Goal: Task Accomplishment & Management: Manage account settings

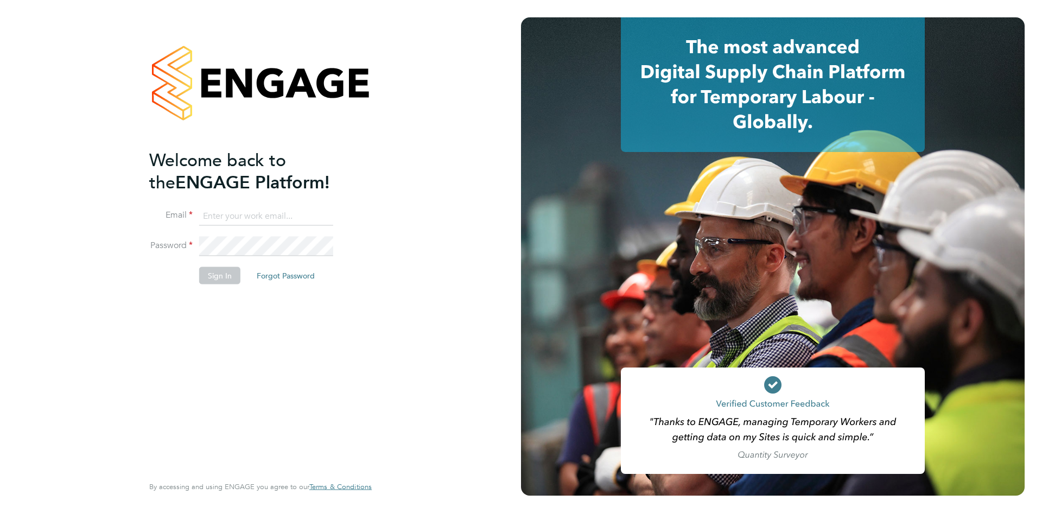
click at [235, 211] on input at bounding box center [266, 216] width 134 height 20
click at [101, 287] on div "Welcome back to the ENGAGE Platform! Email Password Sign In Forgot Password Ent…" at bounding box center [260, 256] width 521 height 513
click at [207, 212] on input at bounding box center [266, 216] width 134 height 20
type input "[EMAIL_ADDRESS][DOMAIN_NAME]"
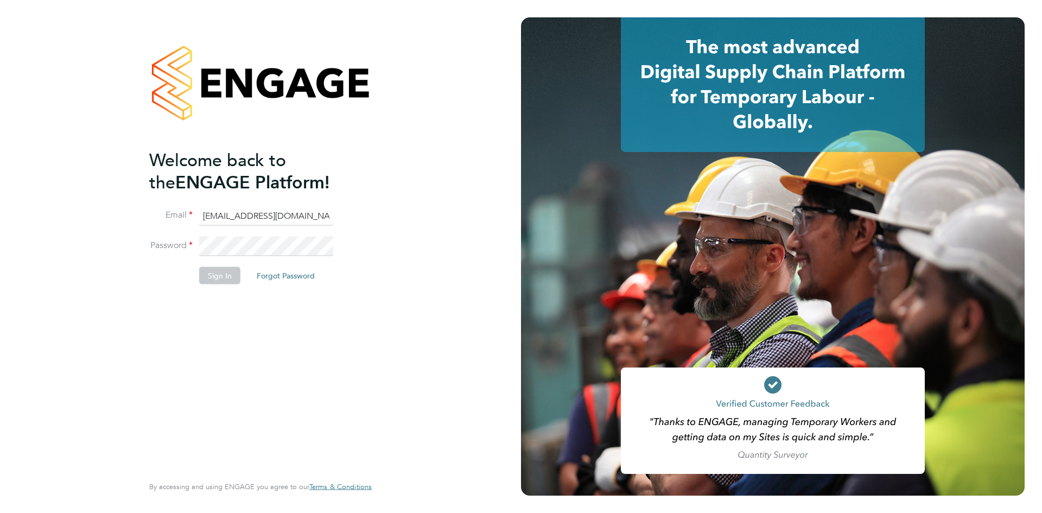
click at [204, 393] on div "Welcome back to the ENGAGE Platform! Email [EMAIL_ADDRESS][DOMAIN_NAME] Passwor…" at bounding box center [255, 311] width 212 height 324
click at [210, 273] on button "Sign In" at bounding box center [219, 275] width 41 height 17
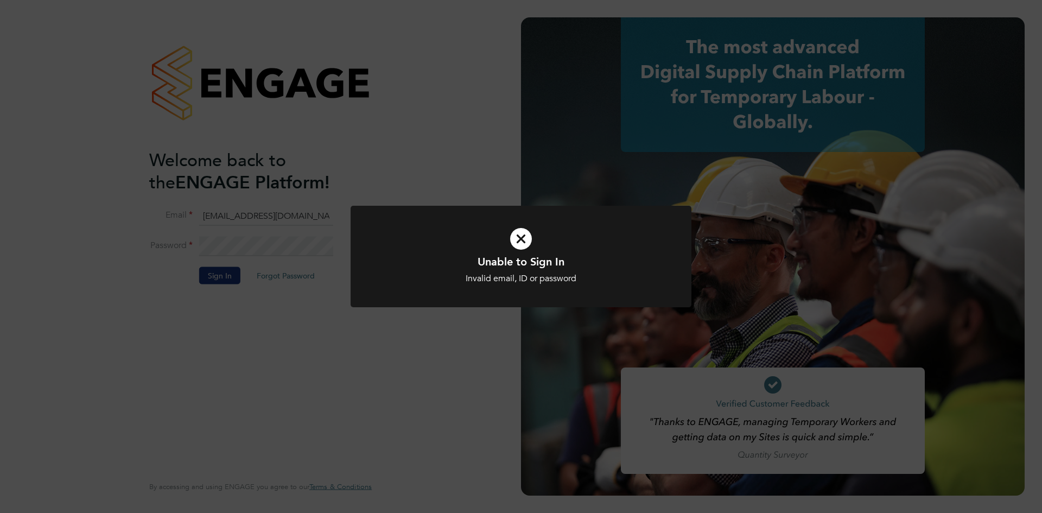
drag, startPoint x: 514, startPoint y: 240, endPoint x: 465, endPoint y: 241, distance: 48.9
click at [514, 239] on icon at bounding box center [521, 239] width 282 height 42
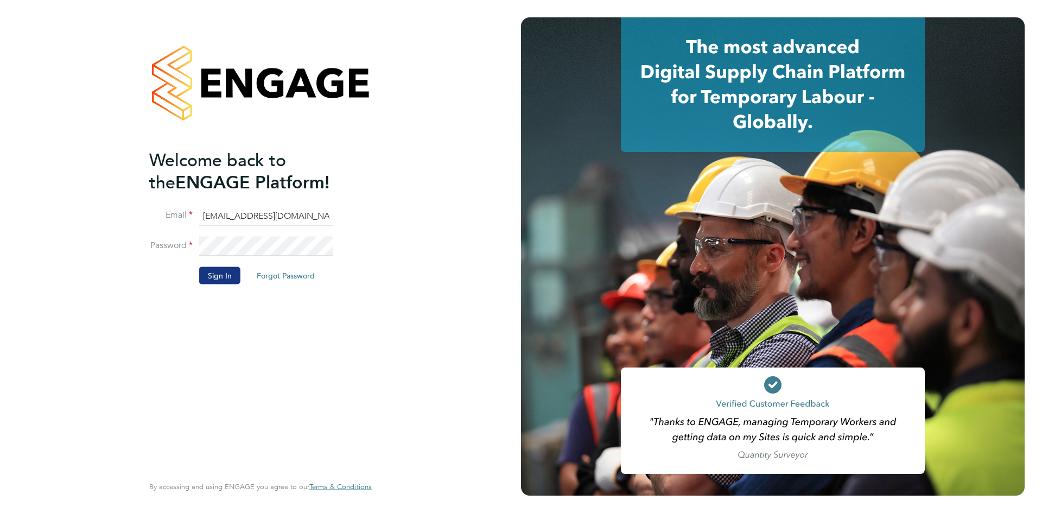
click at [299, 275] on button "Forgot Password" at bounding box center [285, 275] width 75 height 17
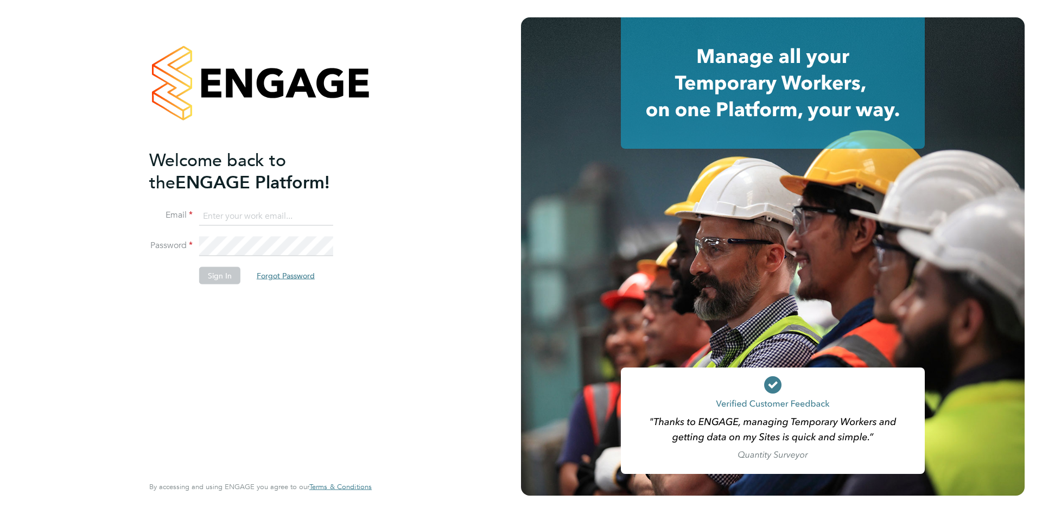
click at [290, 269] on button "Forgot Password" at bounding box center [285, 275] width 75 height 17
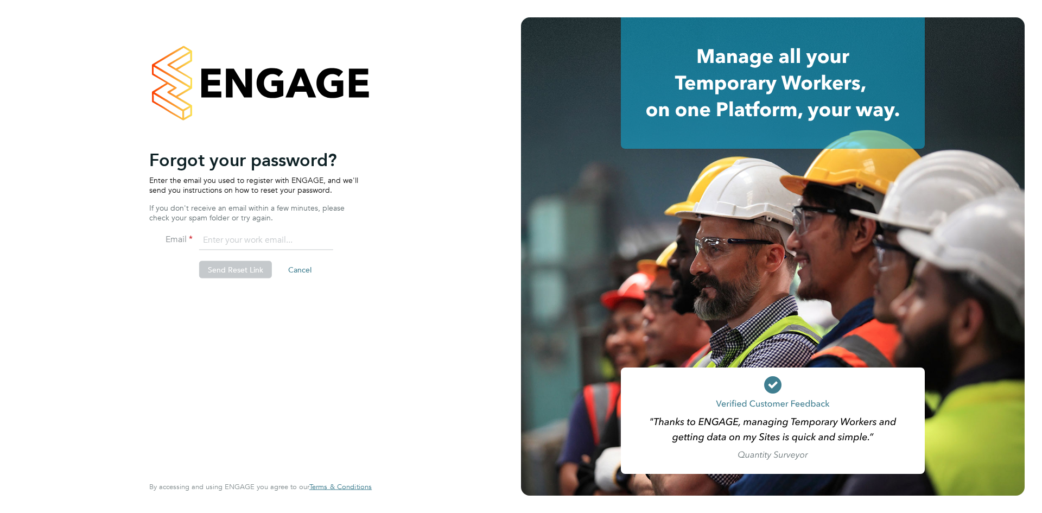
click at [237, 242] on input "email" at bounding box center [266, 241] width 134 height 20
type input "[EMAIL_ADDRESS][DOMAIN_NAME]"
click at [229, 268] on button "Send Reset Link" at bounding box center [235, 269] width 73 height 17
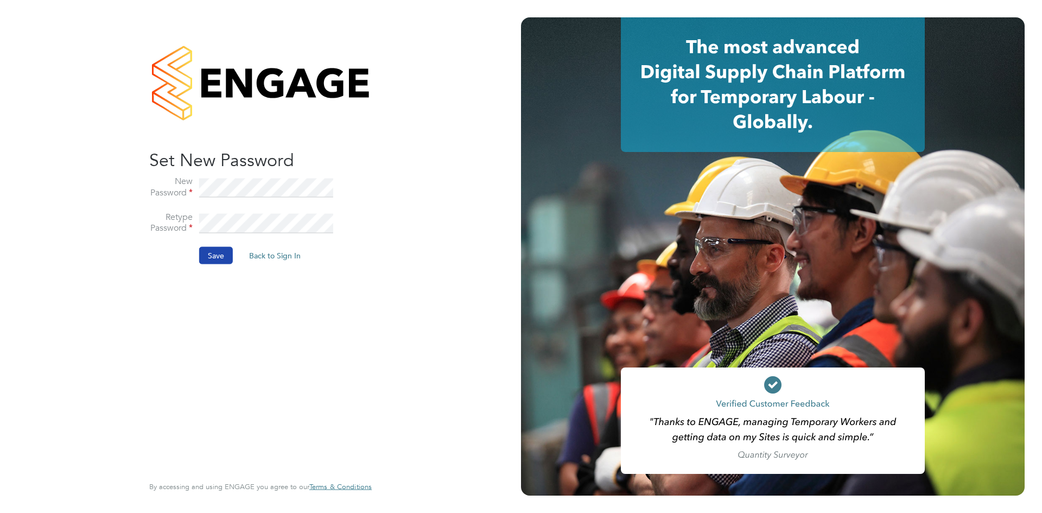
click at [214, 248] on button "Save" at bounding box center [216, 255] width 34 height 17
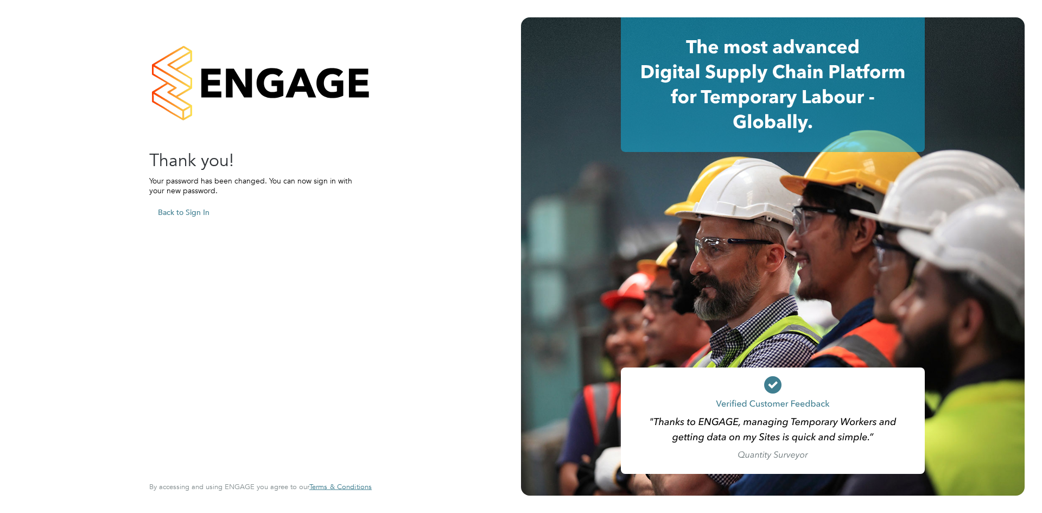
click at [163, 206] on button "Back to Sign In" at bounding box center [183, 212] width 69 height 17
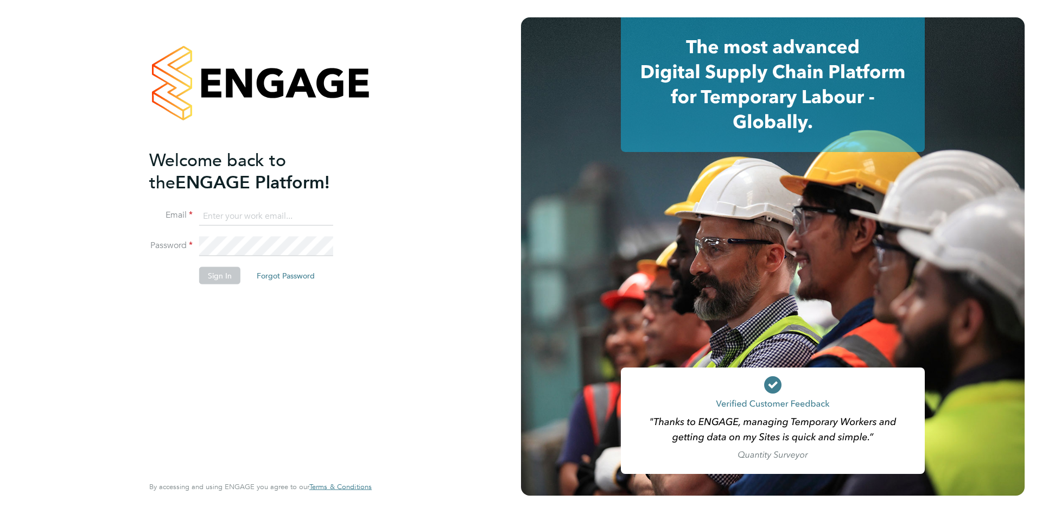
click at [248, 218] on input at bounding box center [266, 216] width 134 height 20
type input "[EMAIL_ADDRESS][DOMAIN_NAME]"
click at [211, 393] on div "Welcome back to the ENGAGE Platform! Email [EMAIL_ADDRESS][DOMAIN_NAME] Passwor…" at bounding box center [255, 311] width 212 height 324
click at [216, 274] on button "Sign In" at bounding box center [219, 275] width 41 height 17
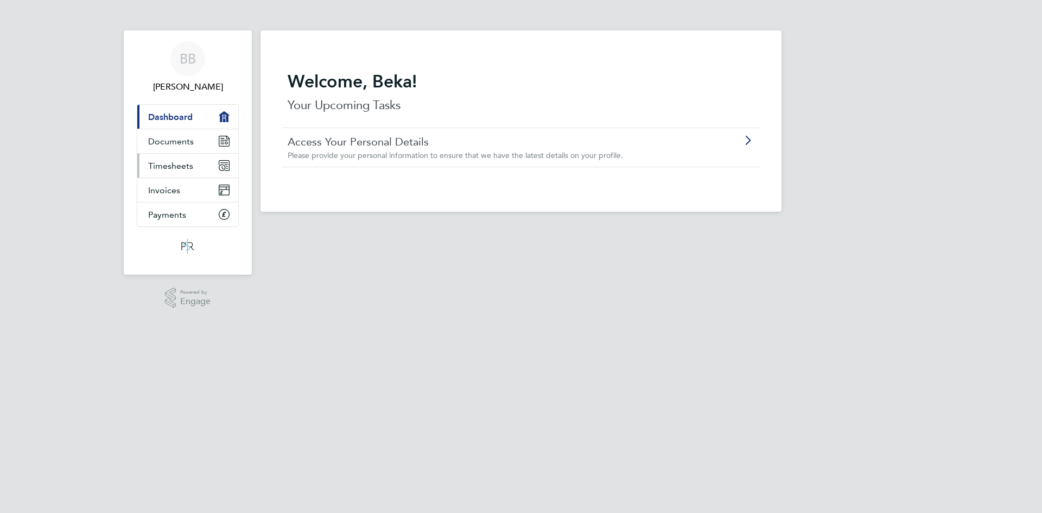
click at [194, 163] on link "Timesheets" at bounding box center [187, 166] width 101 height 24
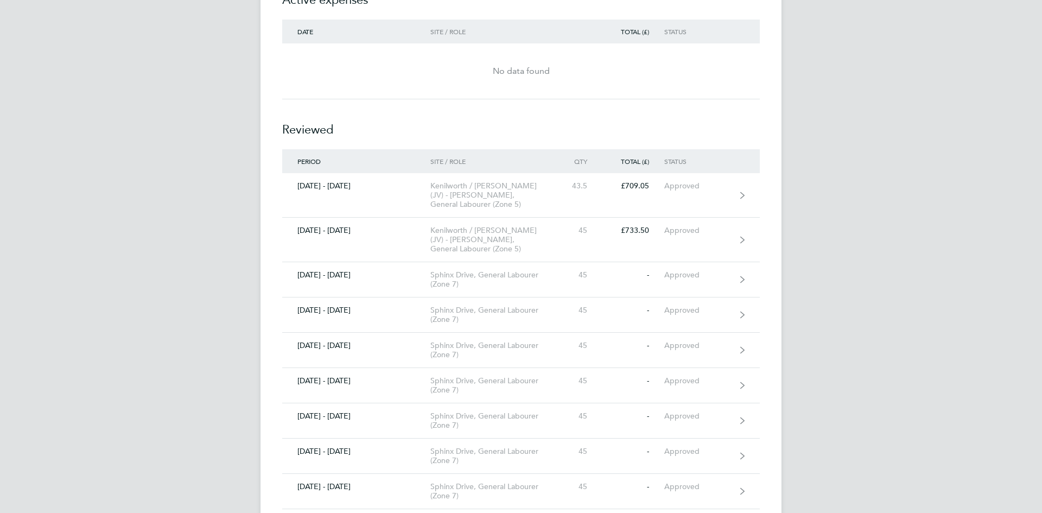
scroll to position [869, 0]
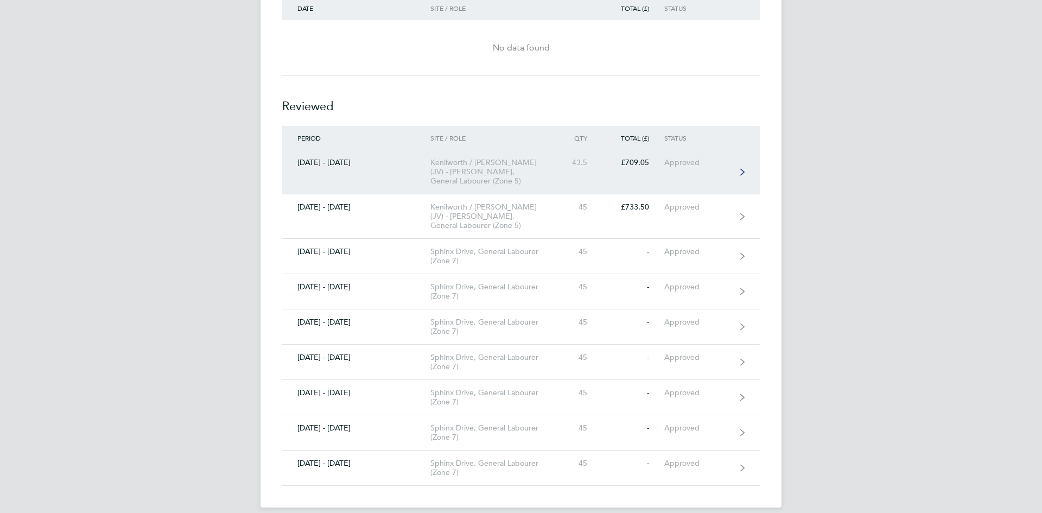
click at [676, 164] on div "Approved" at bounding box center [698, 162] width 67 height 9
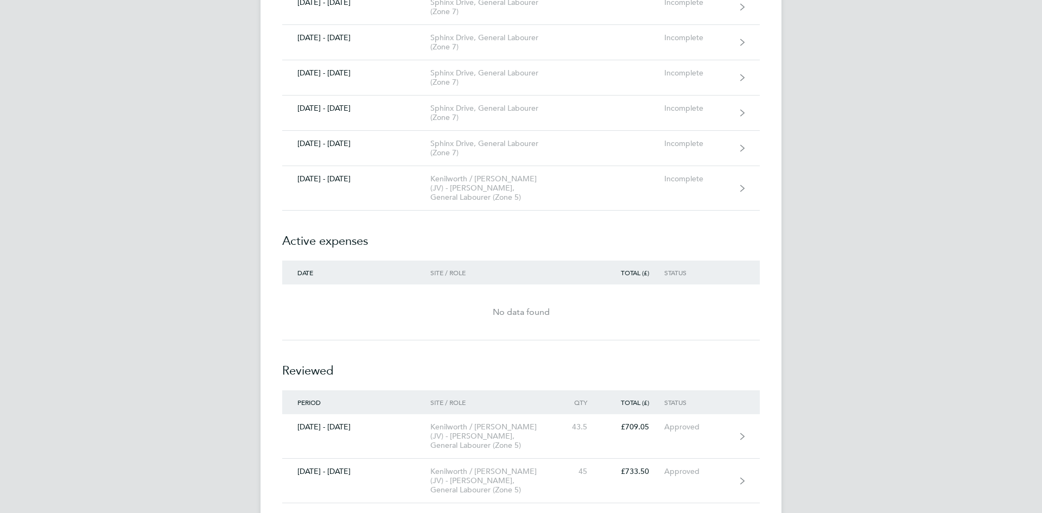
scroll to position [814, 0]
